Goal: Task Accomplishment & Management: Manage account settings

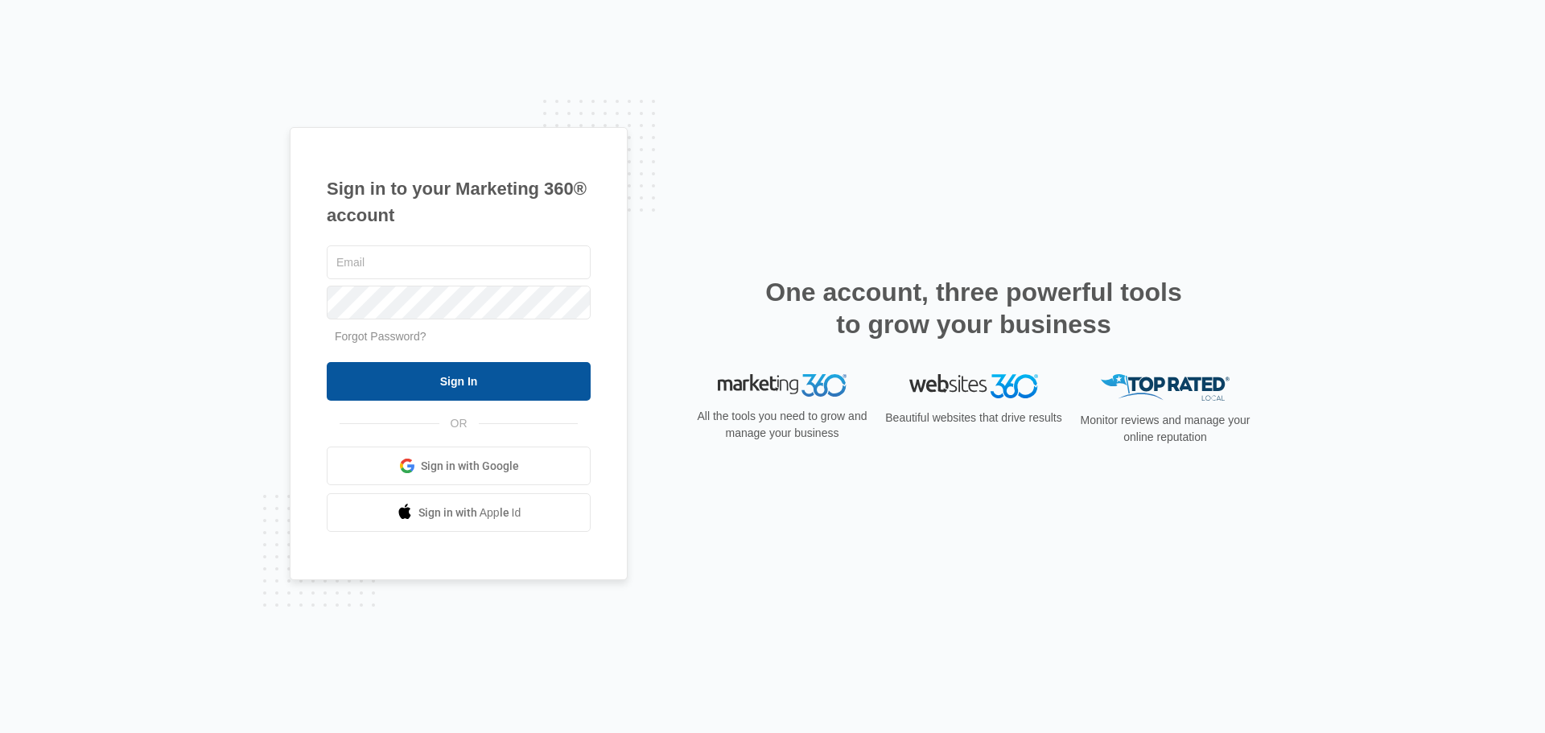
type input "[EMAIL_ADDRESS][DOMAIN_NAME]"
click at [462, 387] on input "Sign In" at bounding box center [459, 381] width 264 height 39
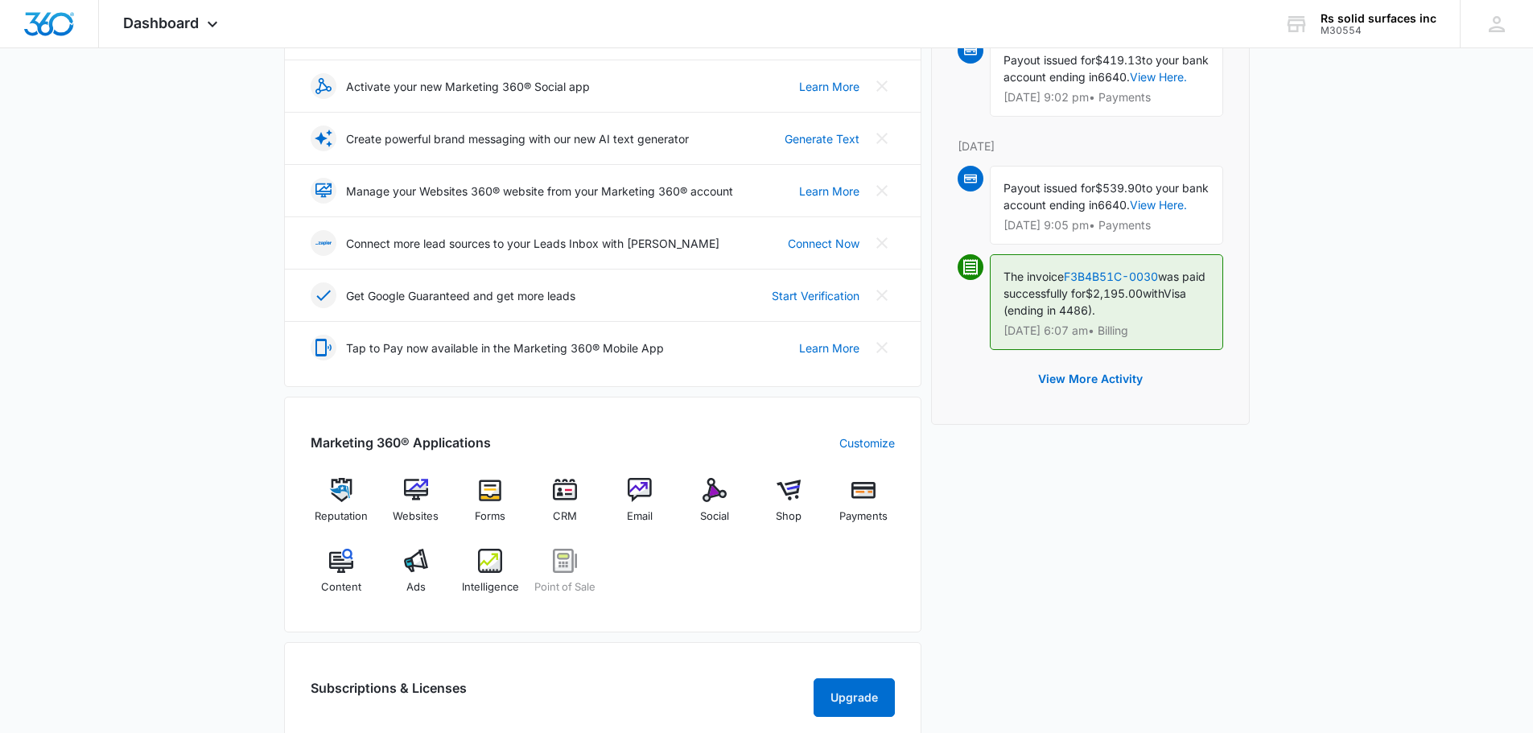
scroll to position [322, 0]
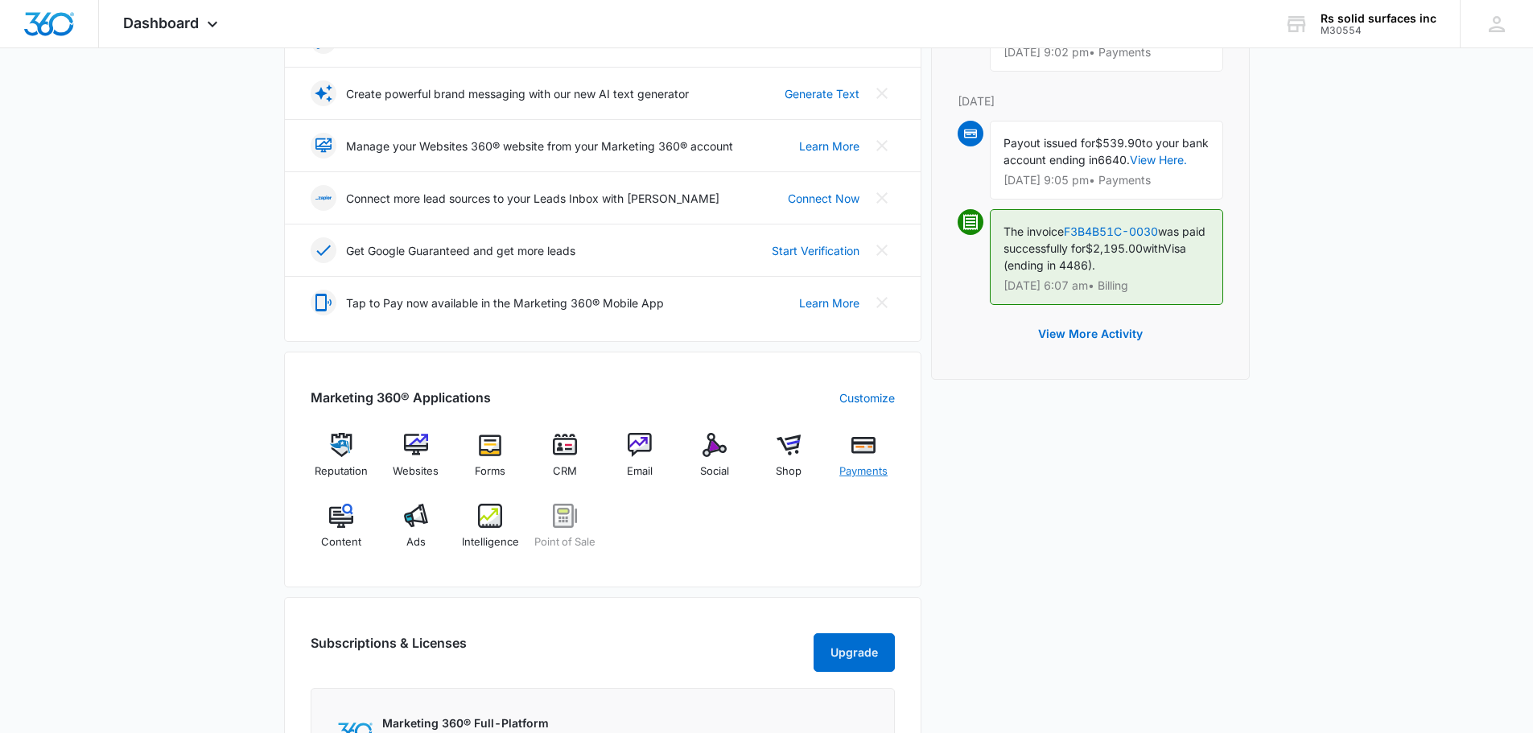
click at [869, 459] on div "Payments" at bounding box center [864, 462] width 62 height 58
